Goal: Task Accomplishment & Management: Manage account settings

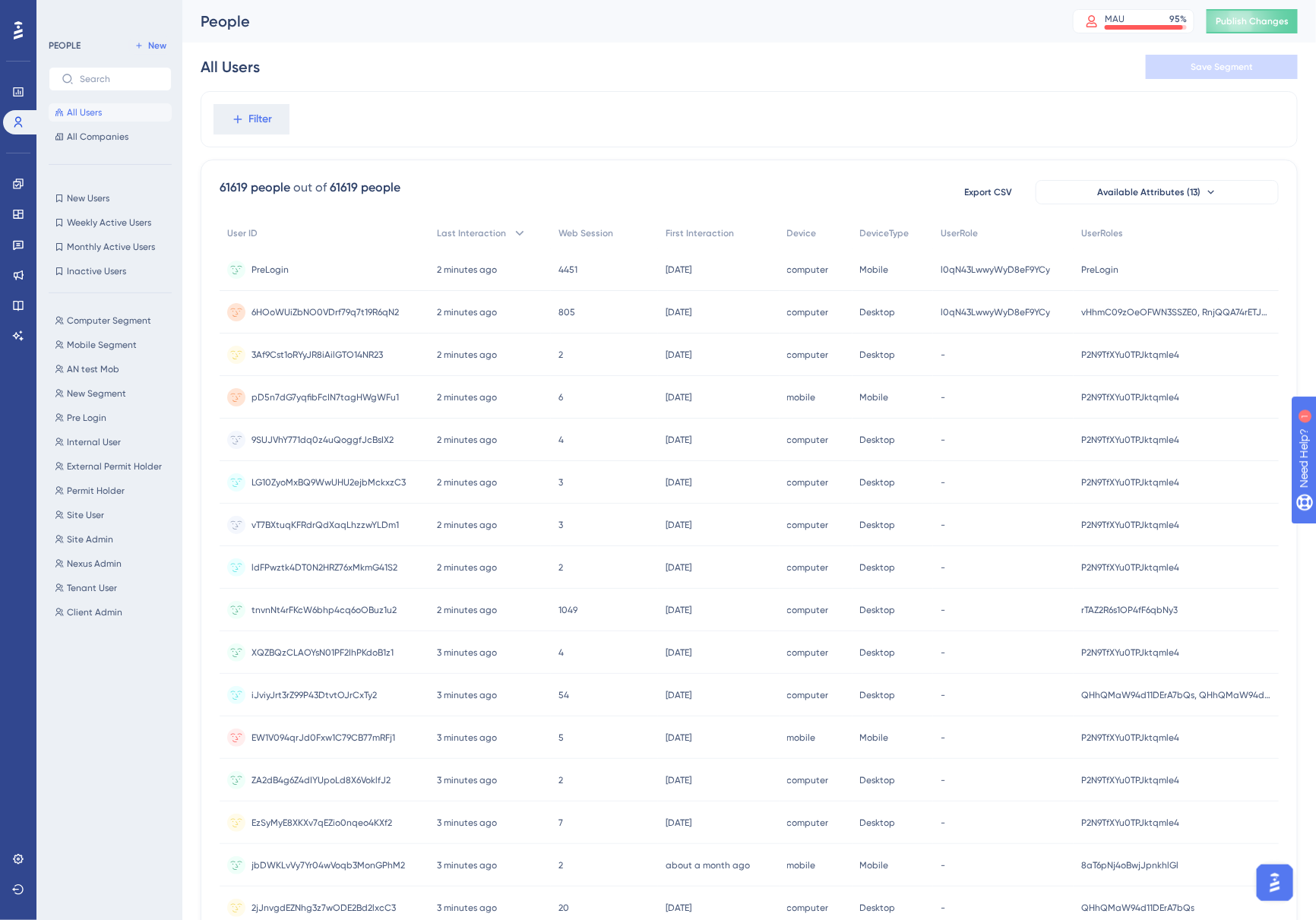
drag, startPoint x: 1151, startPoint y: 24, endPoint x: 795, endPoint y: 94, distance: 362.8
click at [795, 94] on div "Filter" at bounding box center [749, 119] width 1097 height 56
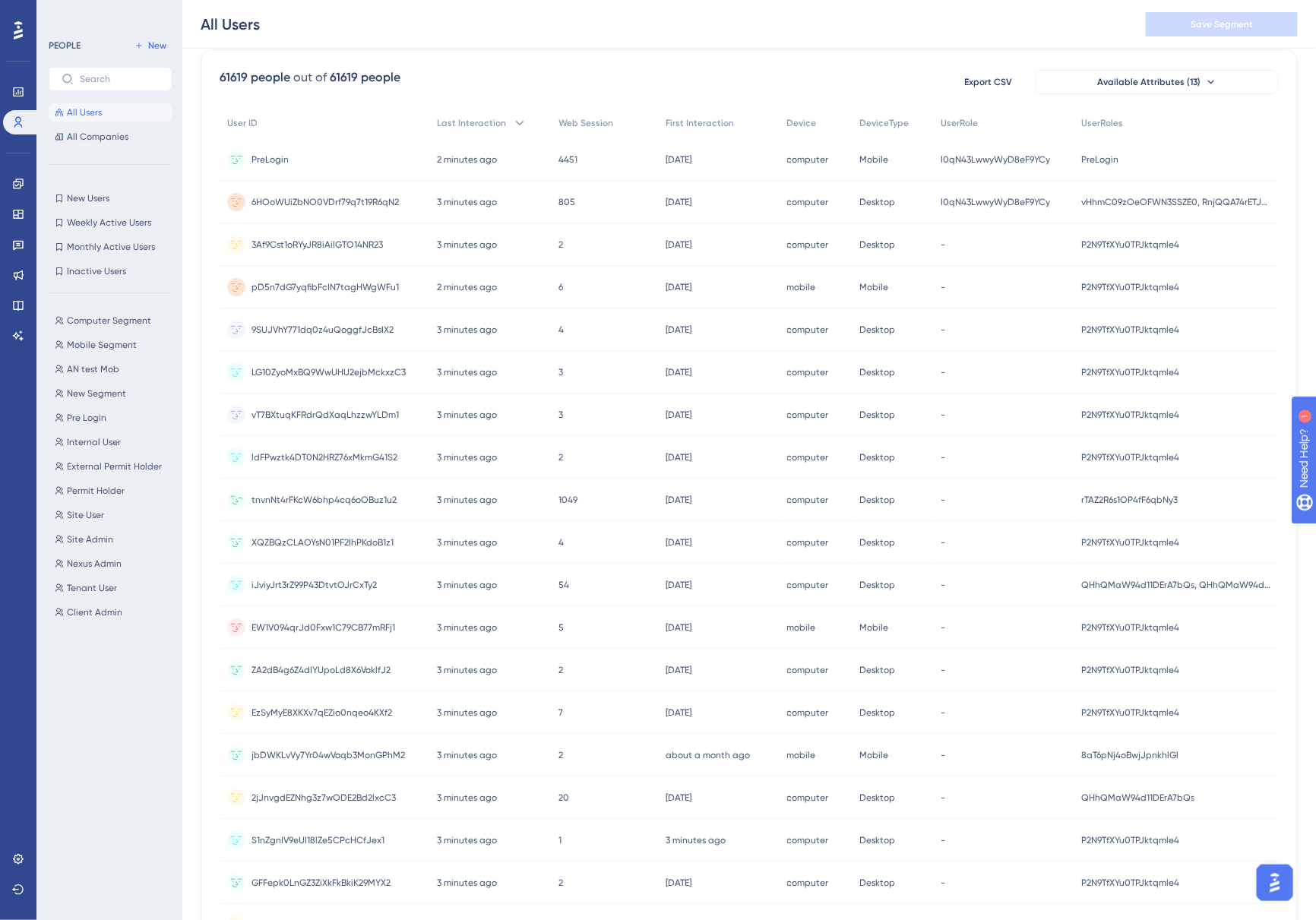
scroll to position [21, 0]
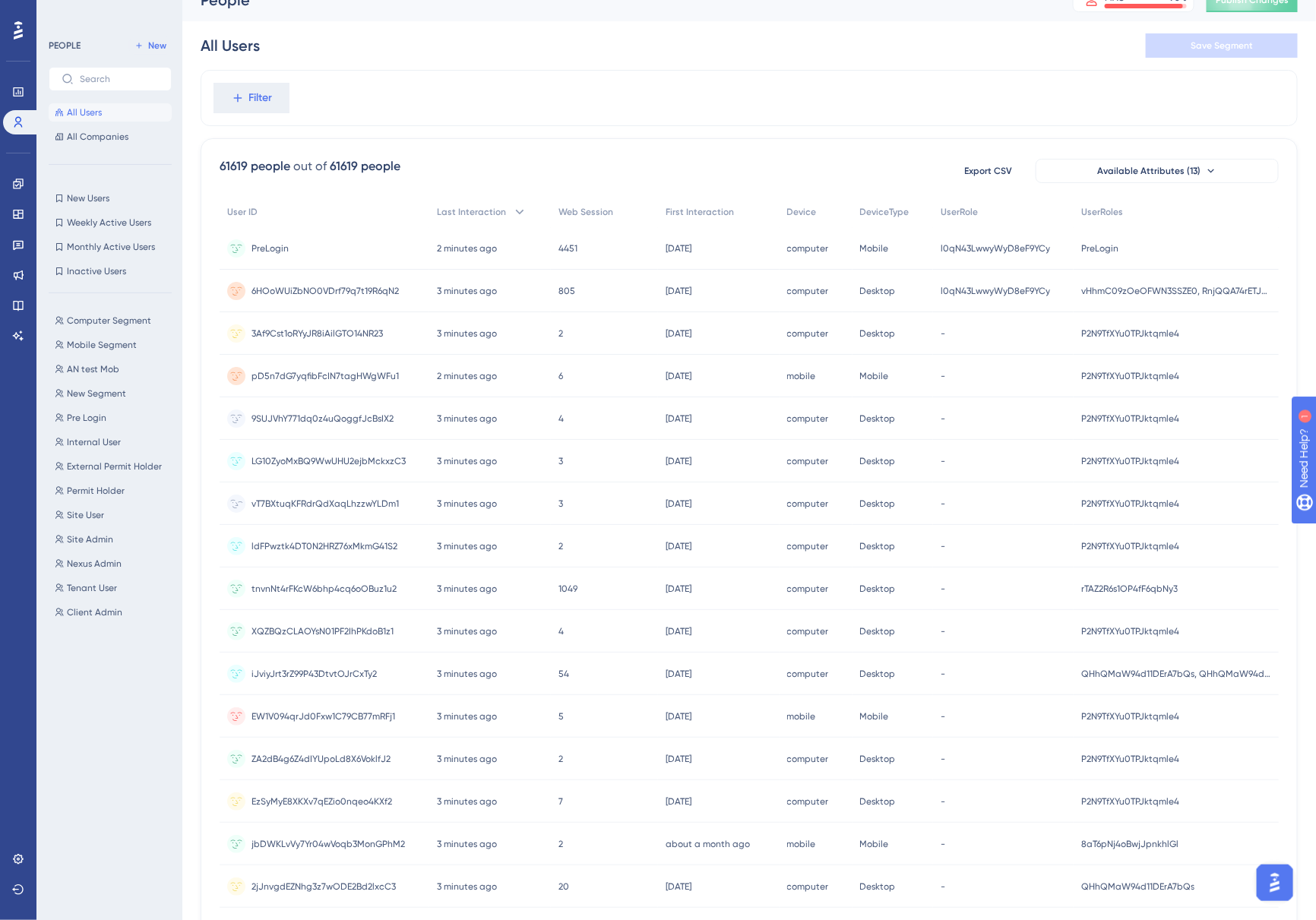
drag, startPoint x: 713, startPoint y: 514, endPoint x: 631, endPoint y: 137, distance: 385.8
click at [631, 138] on div "61619 people out of 61619 people Export CSV Available Attributes (13) User ID L…" at bounding box center [749, 641] width 1097 height 1007
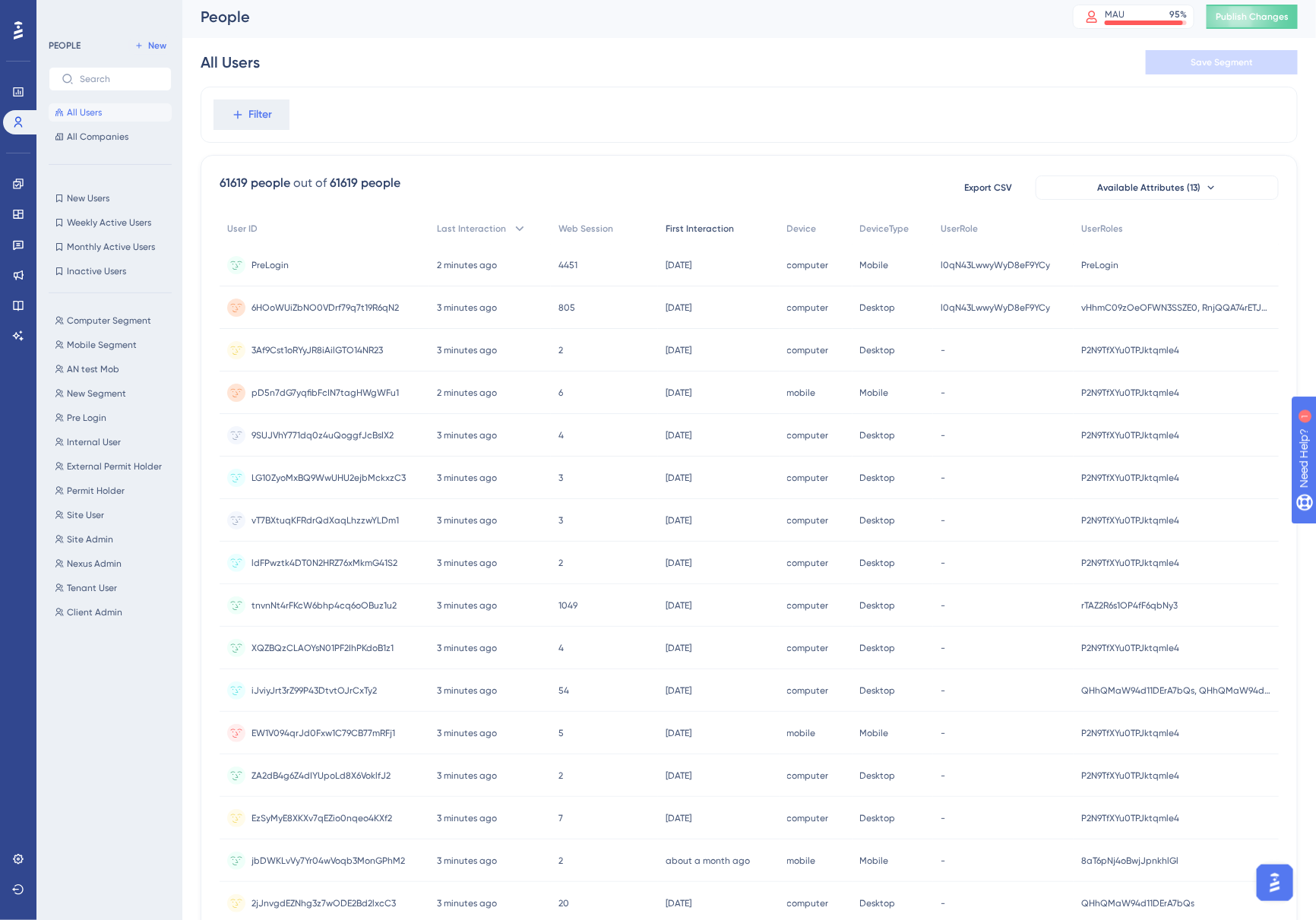
scroll to position [0, 0]
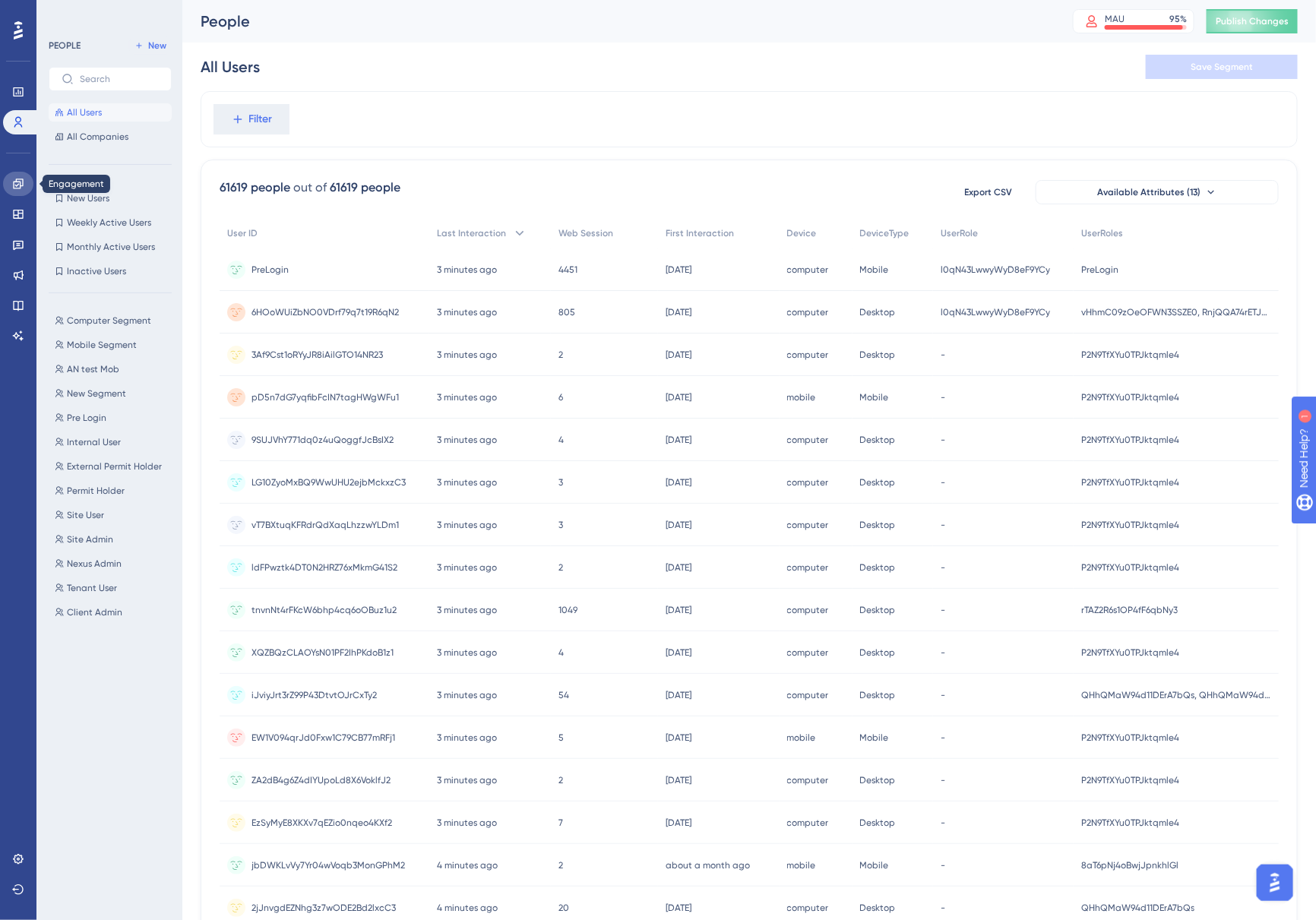
click at [9, 183] on link at bounding box center [18, 183] width 30 height 24
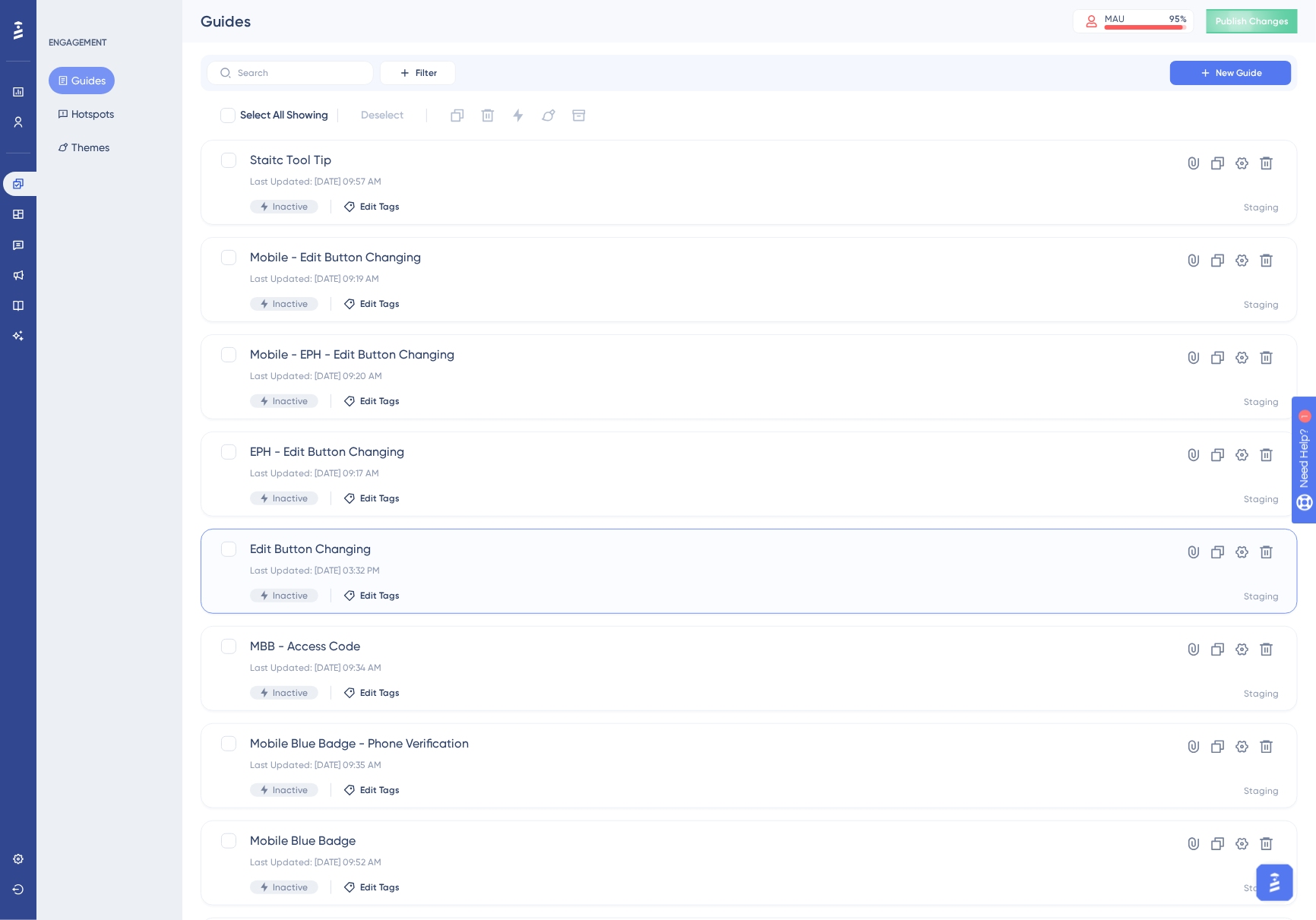
click at [456, 566] on div "Last Updated: Aug 05 2025, 03:32 PM" at bounding box center [688, 570] width 877 height 12
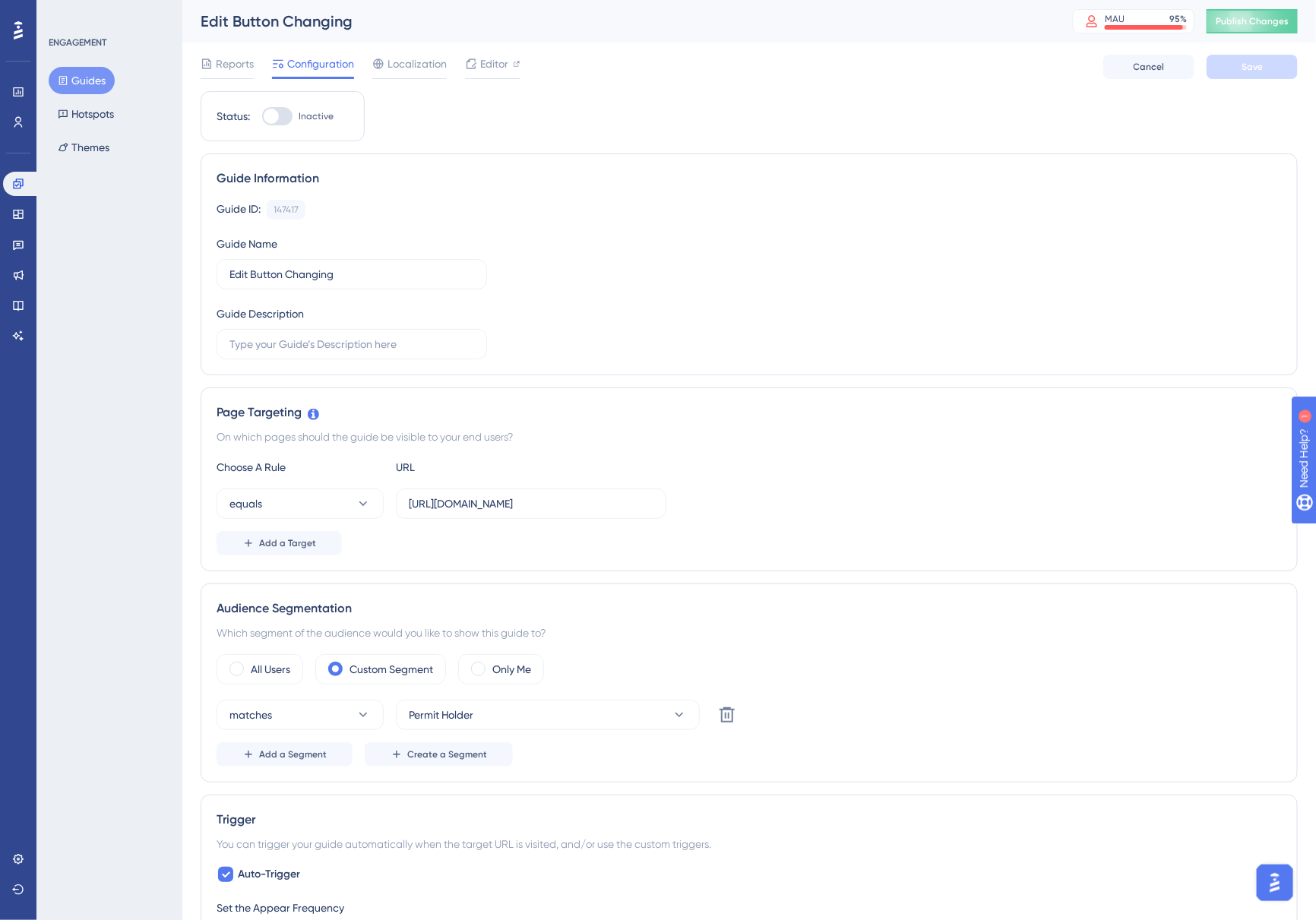
scroll to position [95, 0]
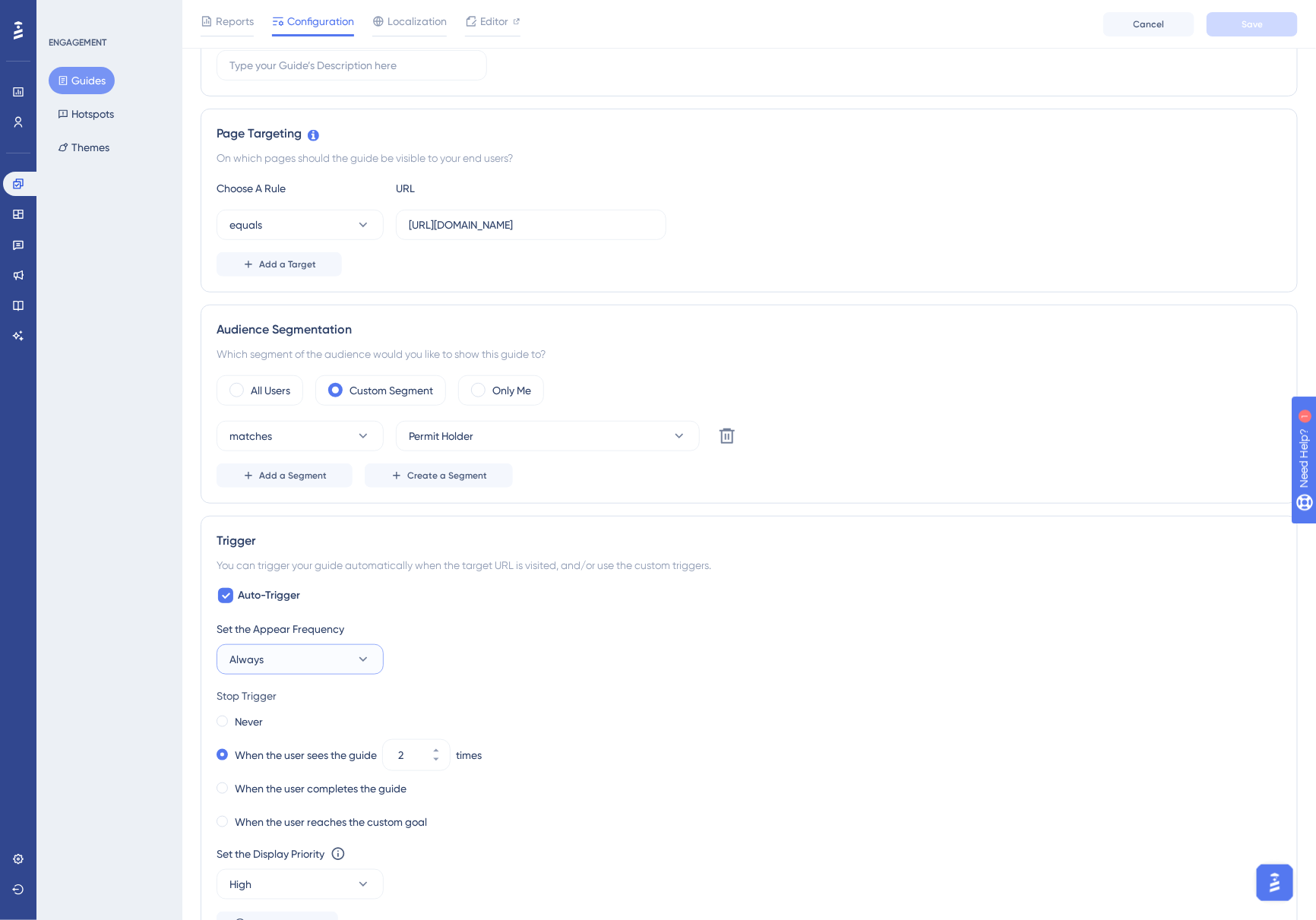
click at [283, 662] on button "Always" at bounding box center [300, 659] width 167 height 30
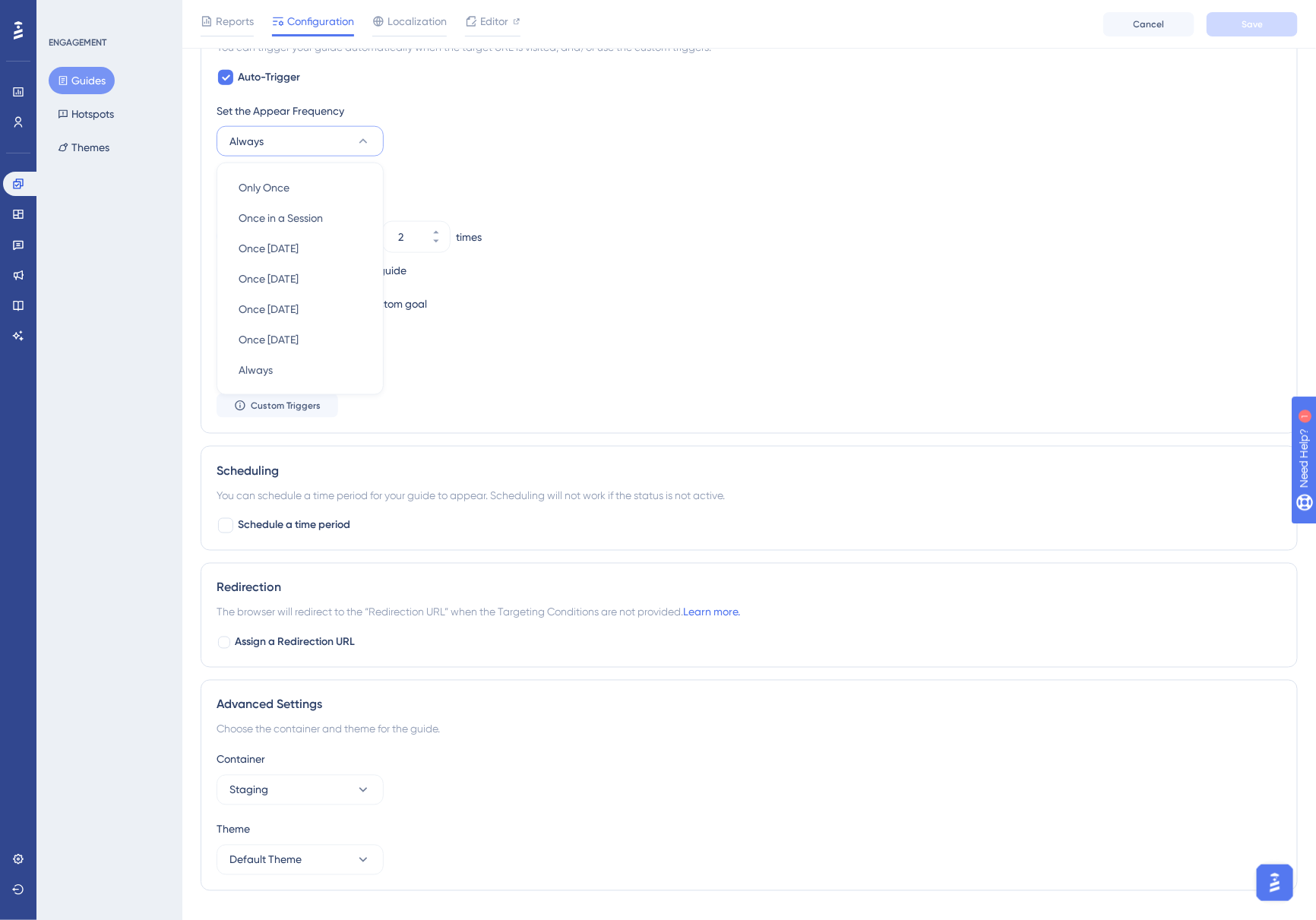
scroll to position [813, 0]
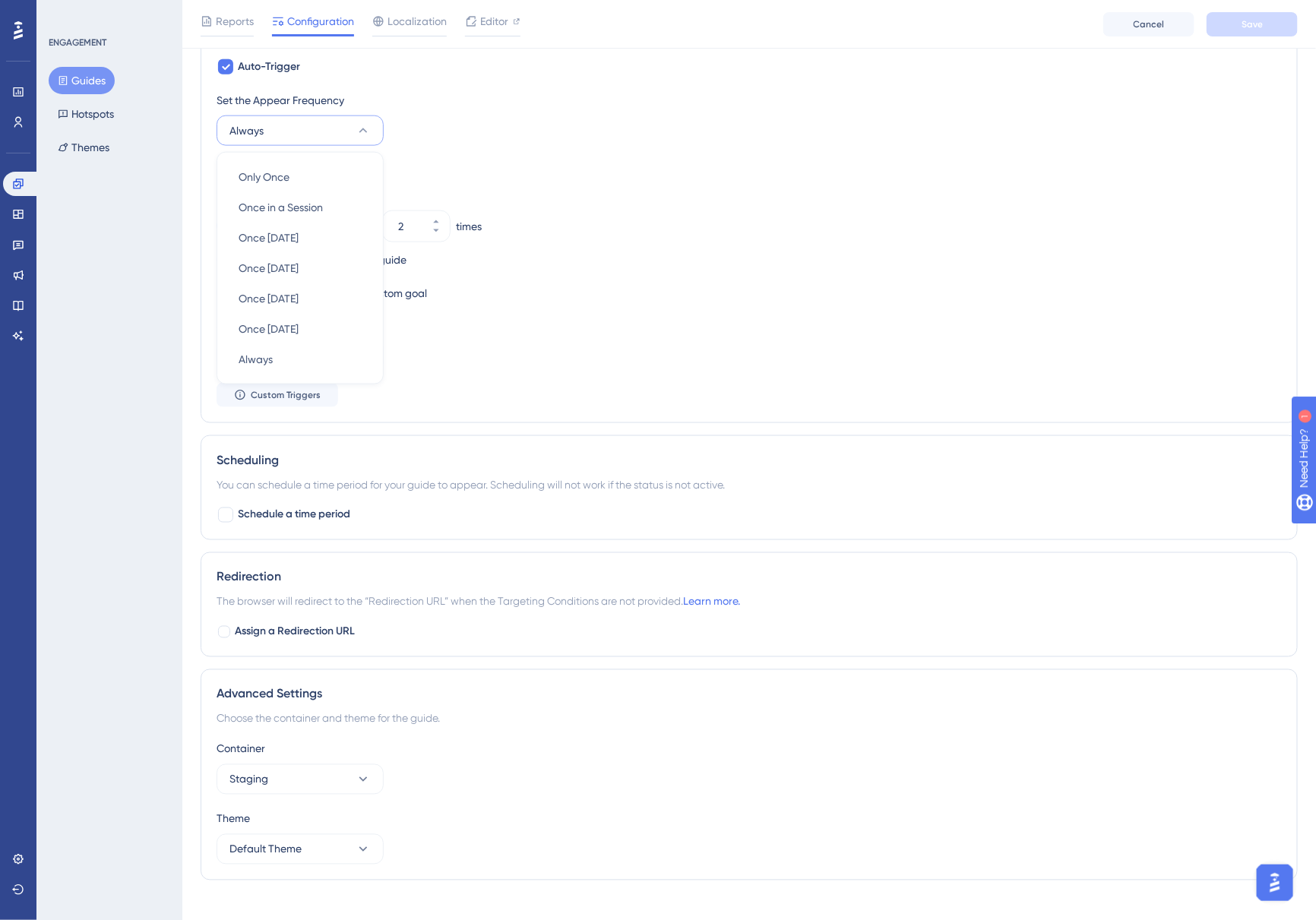
click at [537, 523] on div "Schedule a time period" at bounding box center [749, 514] width 1065 height 18
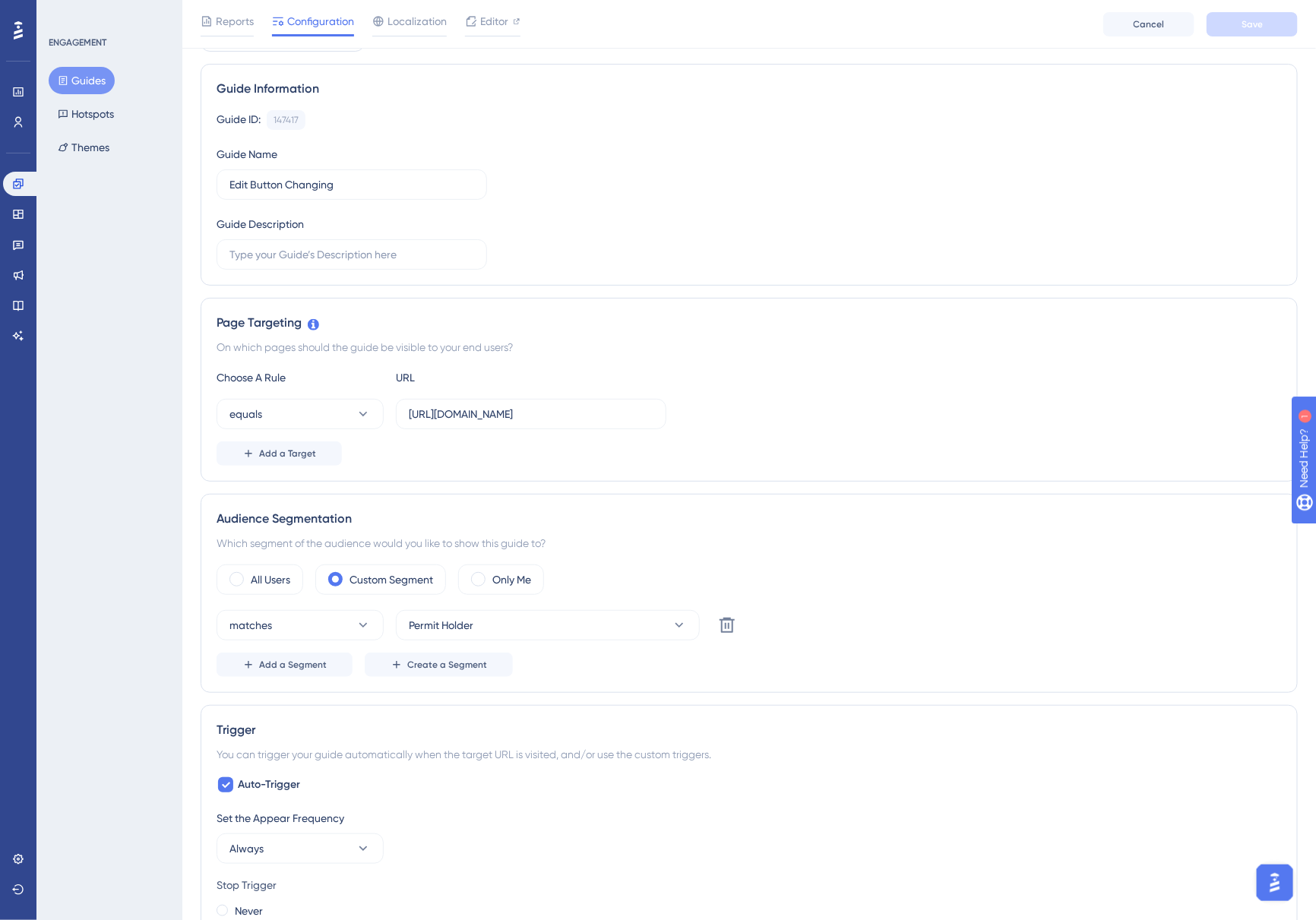
scroll to position [0, 0]
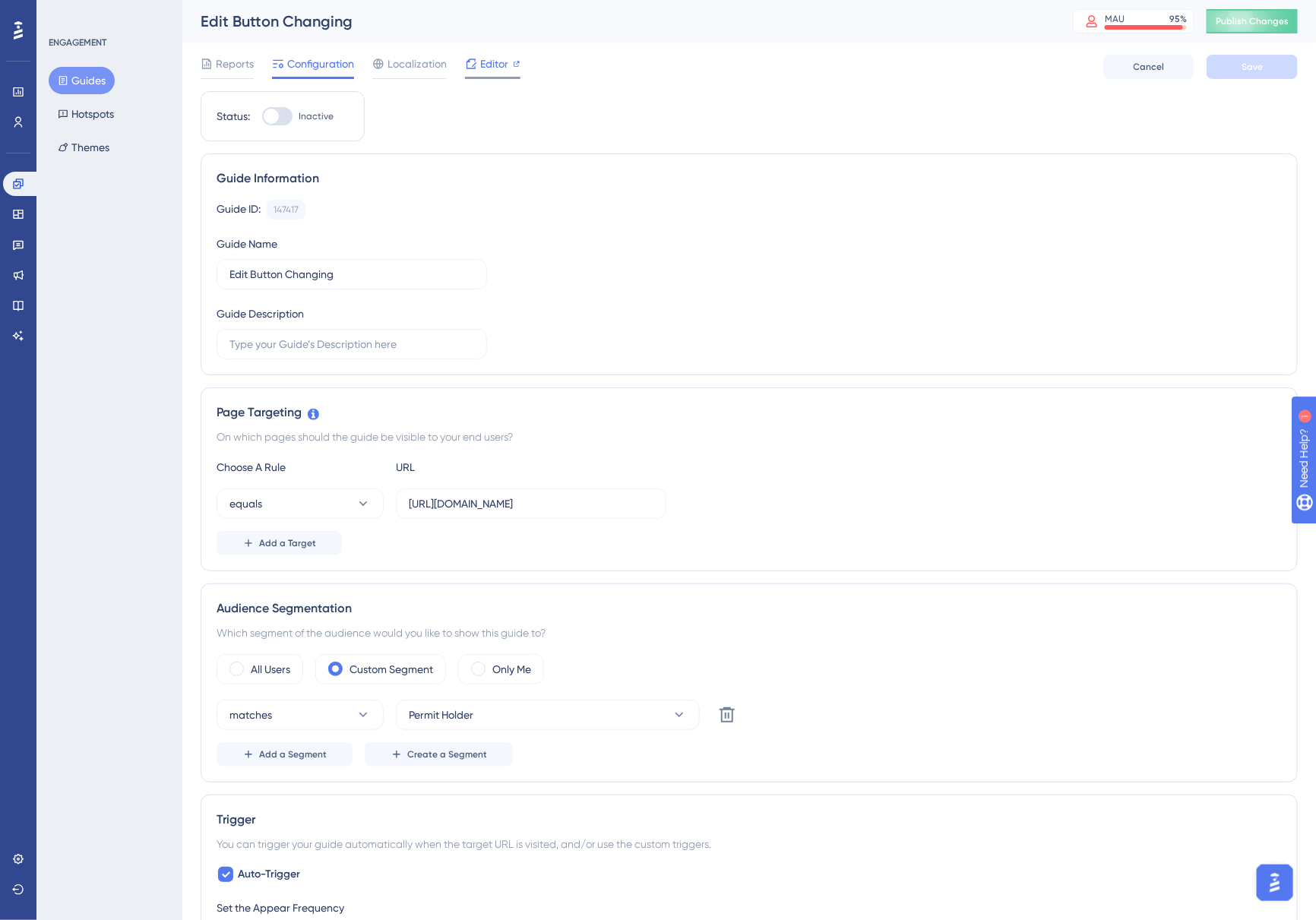
click at [475, 58] on icon at bounding box center [471, 64] width 12 height 12
click at [283, 123] on div at bounding box center [277, 115] width 30 height 18
click at [262, 117] on input "Inactive" at bounding box center [261, 116] width 1 height 1
checkbox input "true"
click at [1258, 62] on span "Save" at bounding box center [1251, 67] width 21 height 12
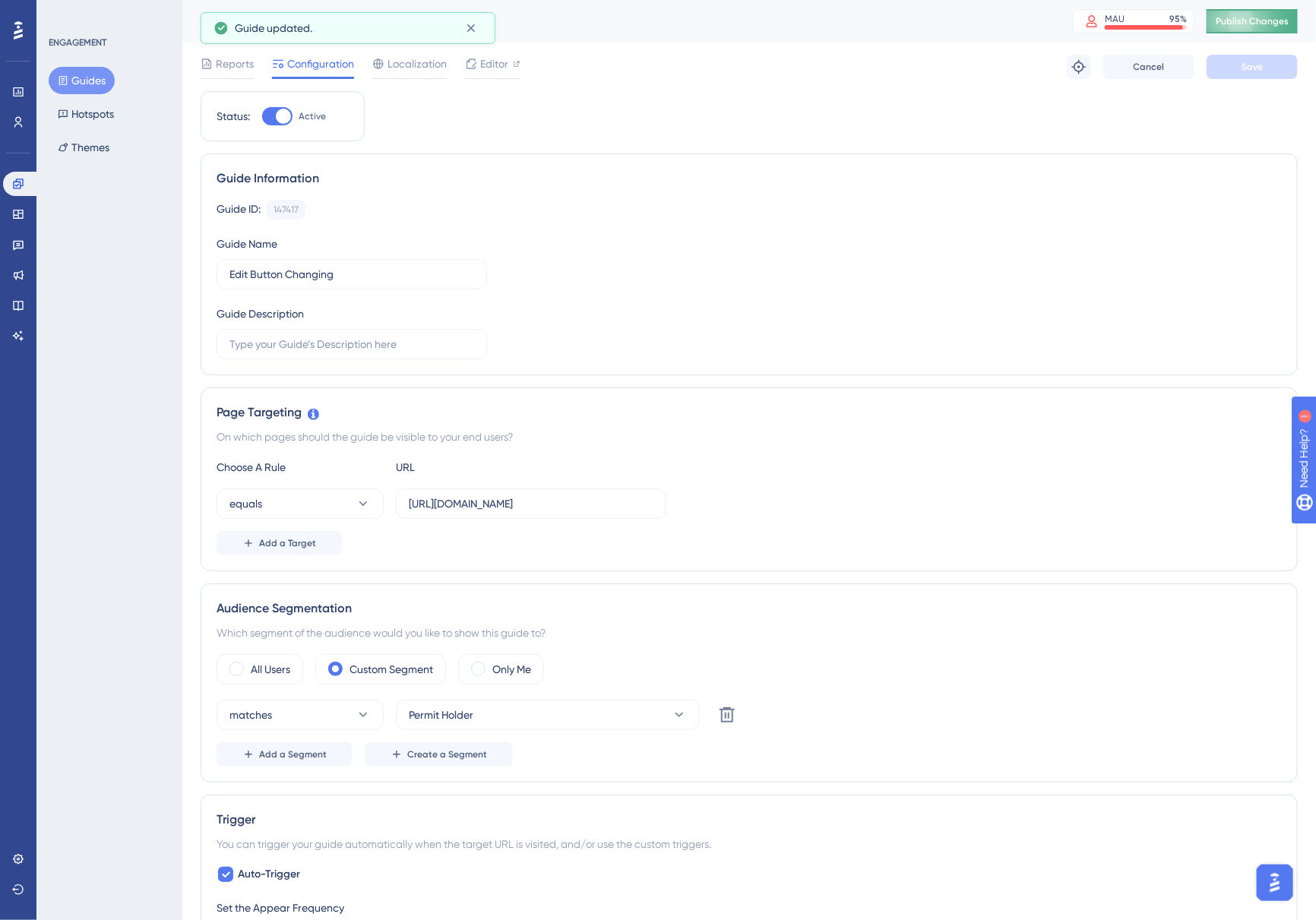
click at [1257, 25] on span "Publish Changes" at bounding box center [1251, 21] width 73 height 12
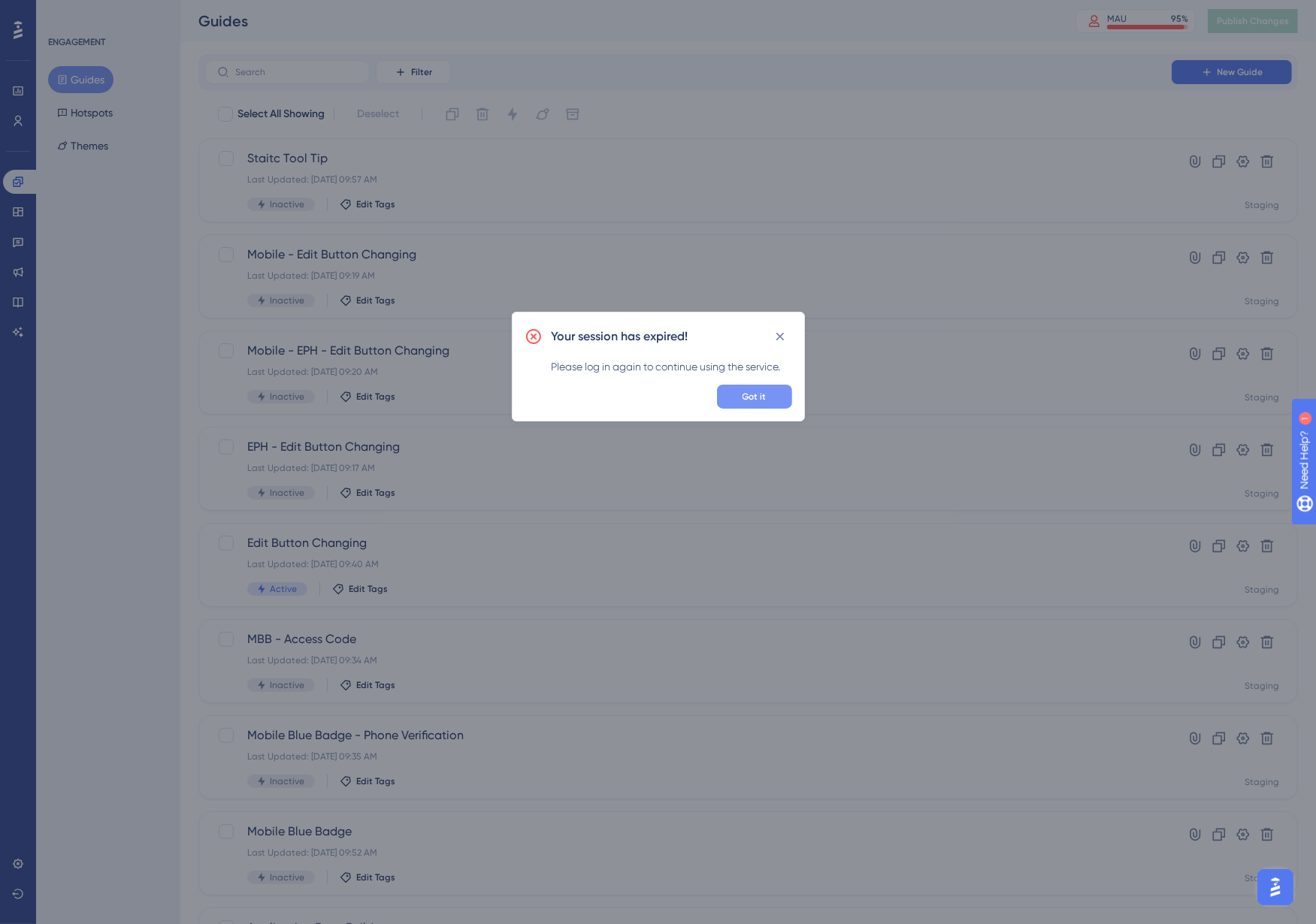
click at [744, 402] on span "Got it" at bounding box center [754, 397] width 24 height 12
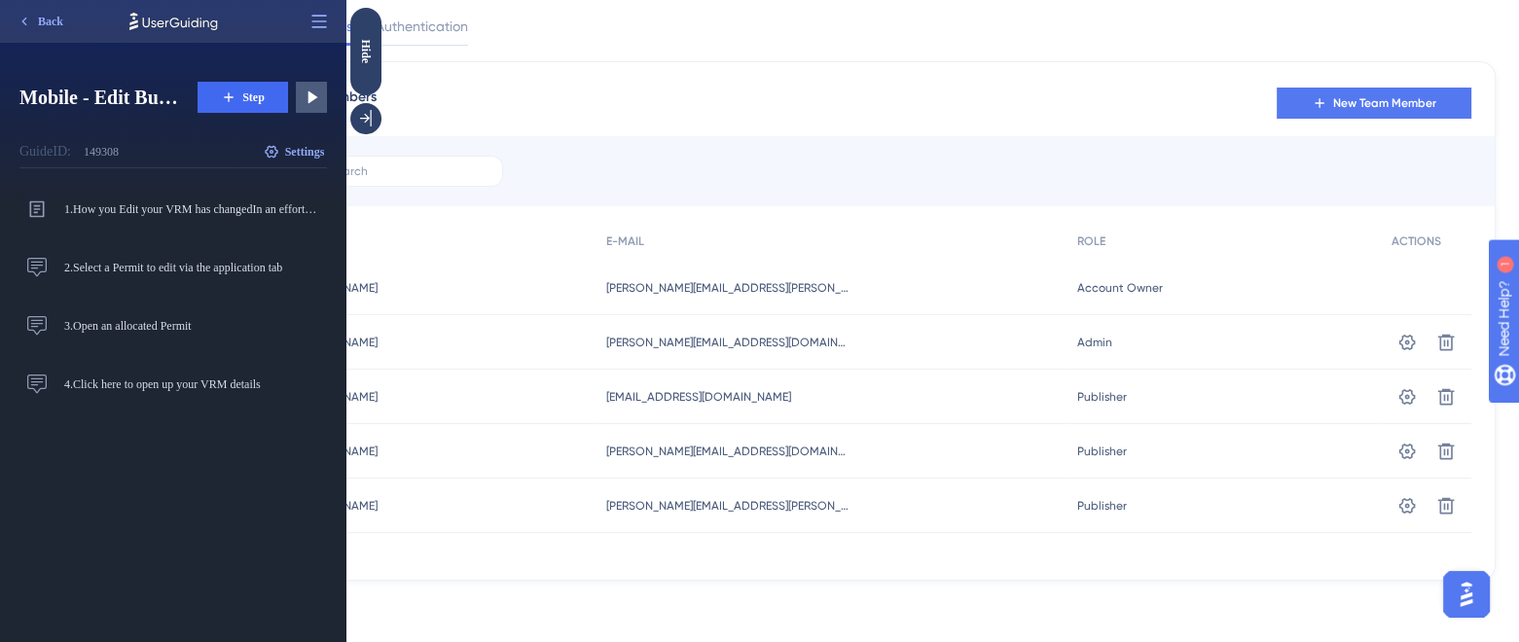
scroll to position [55, 0]
